Goal: Task Accomplishment & Management: Use online tool/utility

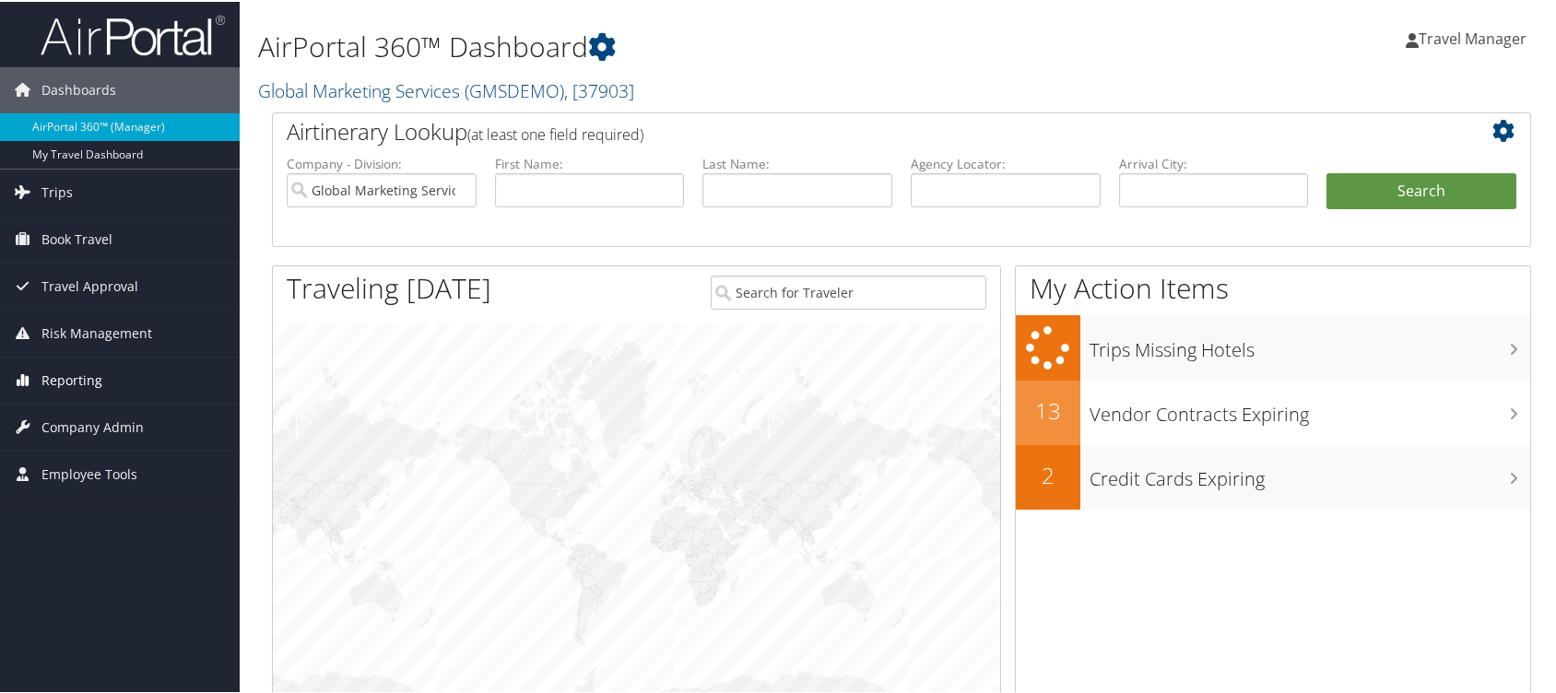
click at [88, 370] on span "Reporting" at bounding box center [71, 379] width 61 height 46
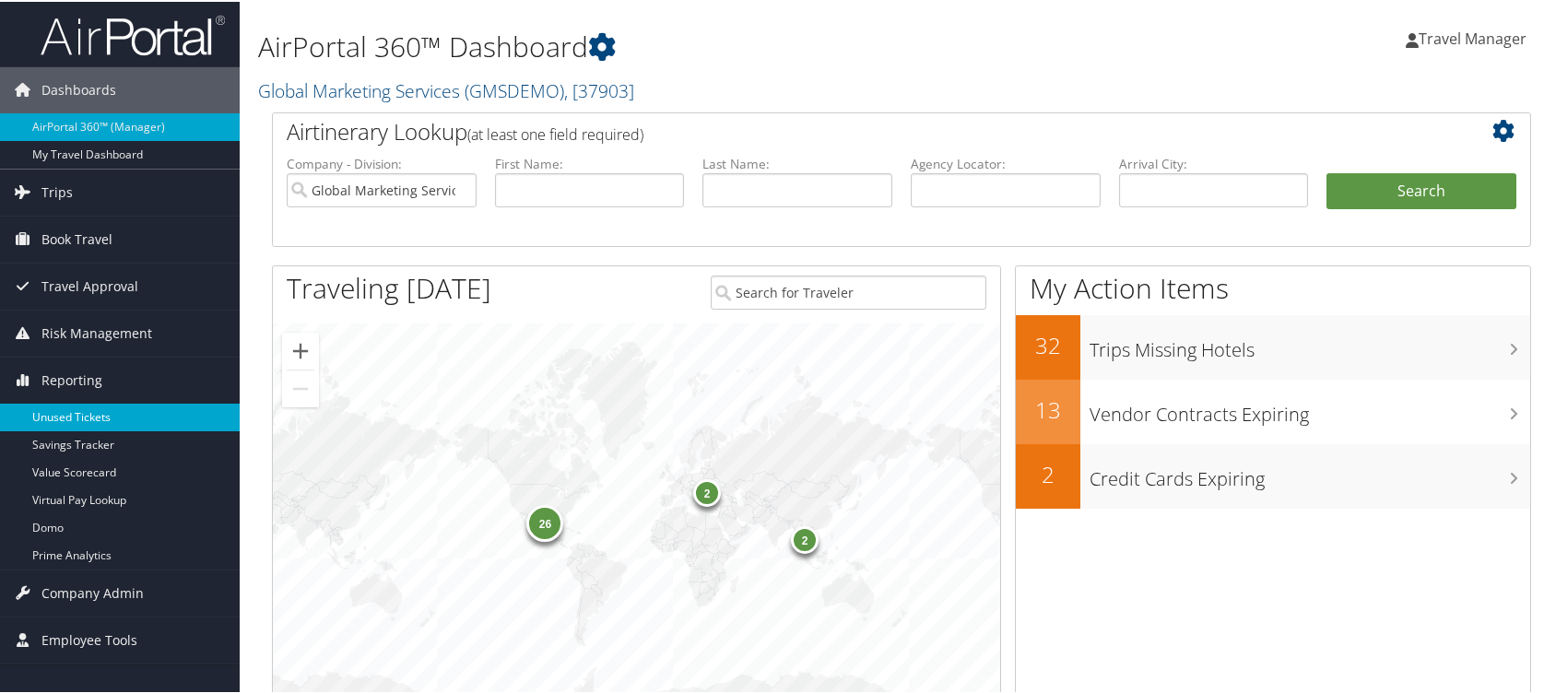
click at [88, 410] on link "Unused Tickets" at bounding box center [120, 416] width 240 height 28
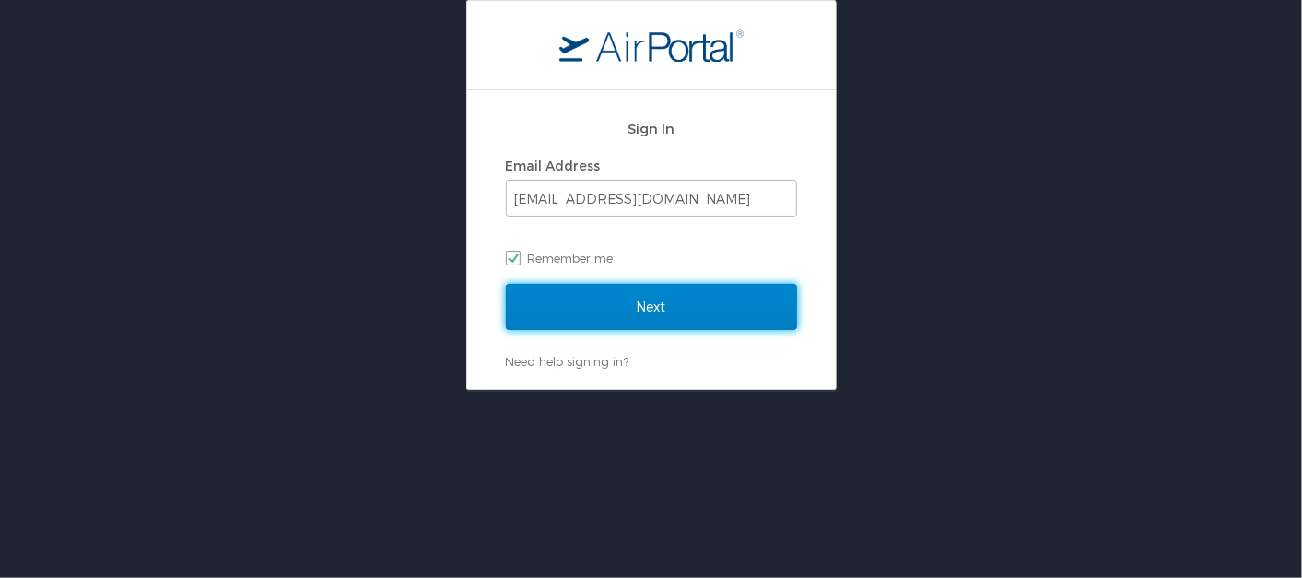
click at [664, 300] on input "Next" at bounding box center [651, 307] width 291 height 46
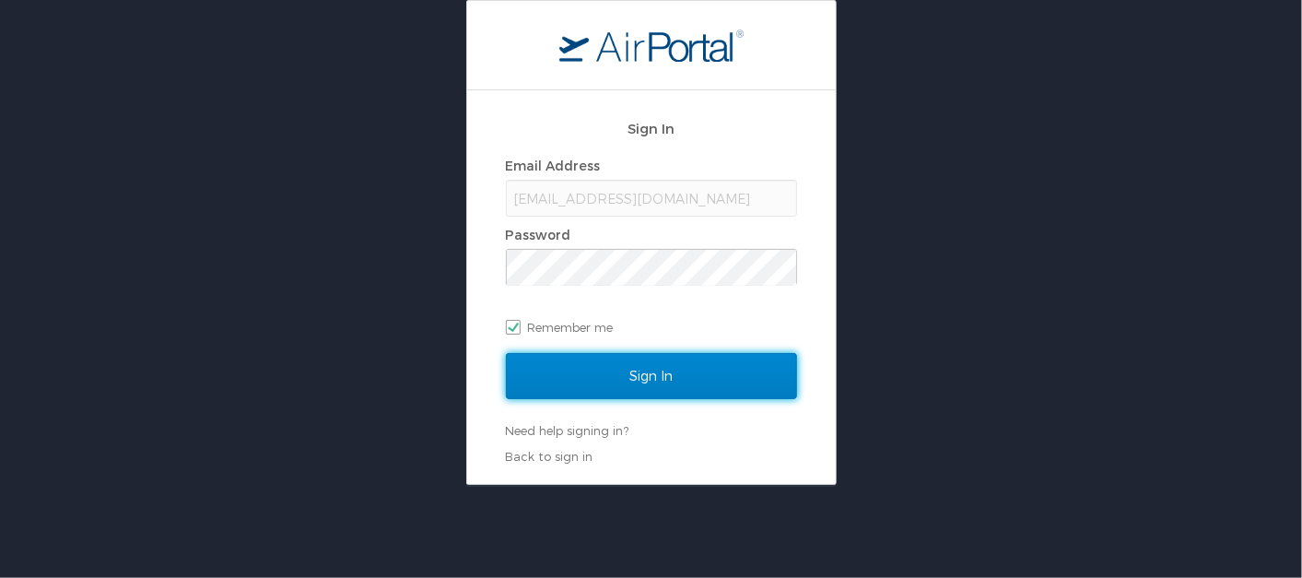
click at [629, 377] on input "Sign In" at bounding box center [651, 376] width 291 height 46
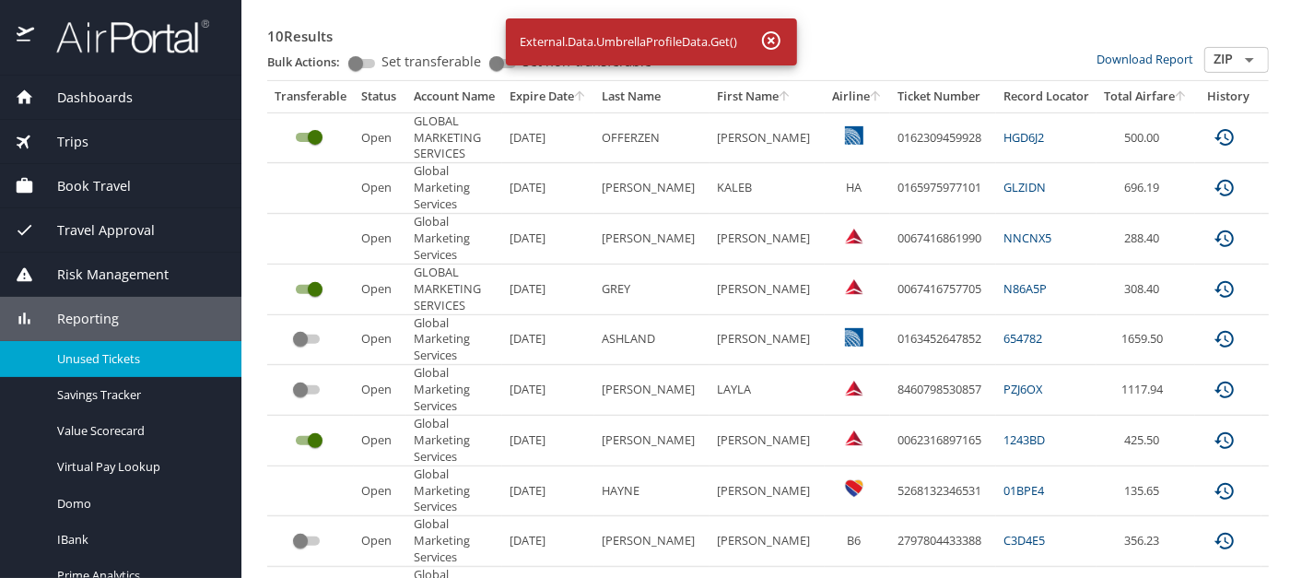
scroll to position [329, 0]
